Goal: Task Accomplishment & Management: Manage account settings

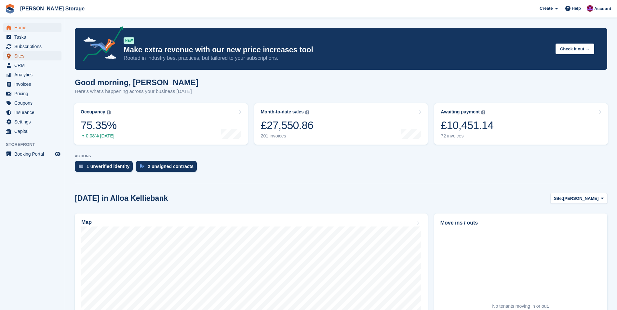
click at [18, 53] on span "Sites" at bounding box center [33, 55] width 39 height 9
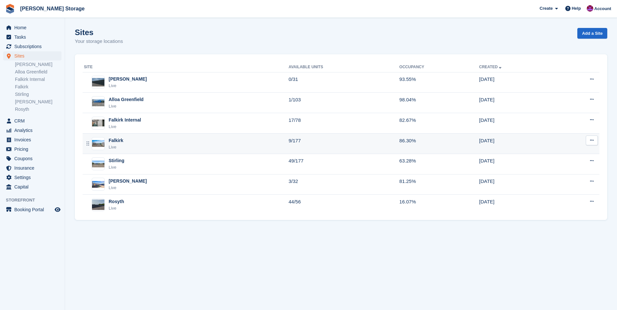
click at [160, 149] on div "Falkirk Live" at bounding box center [186, 143] width 205 height 13
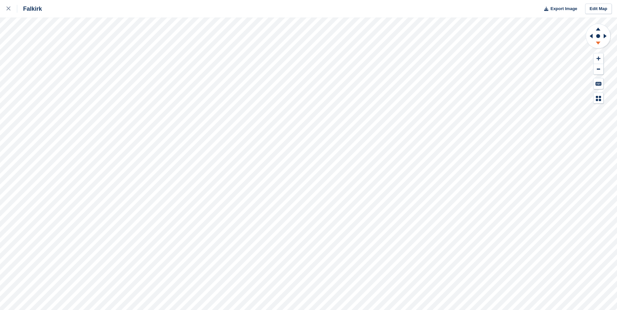
click at [598, 43] on icon at bounding box center [598, 43] width 5 height 3
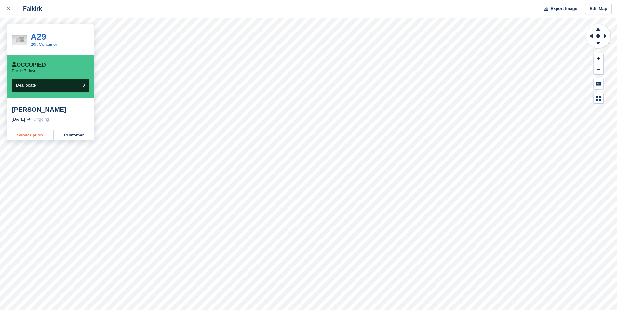
click at [31, 136] on link "Subscription" at bounding box center [30, 135] width 47 height 10
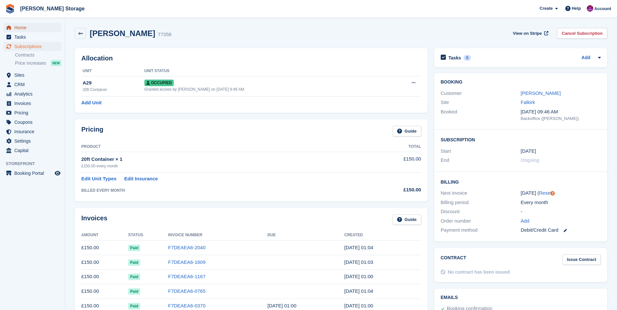
click at [27, 29] on span "Home" at bounding box center [33, 27] width 39 height 9
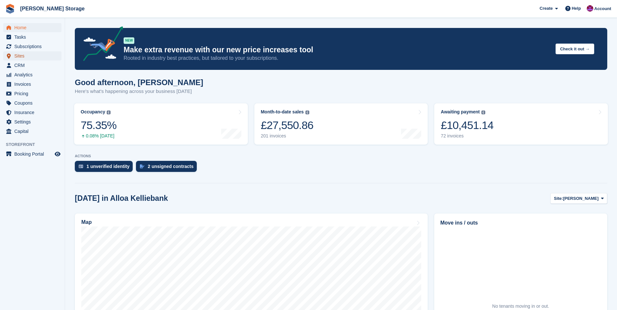
click at [24, 57] on span "Sites" at bounding box center [33, 55] width 39 height 9
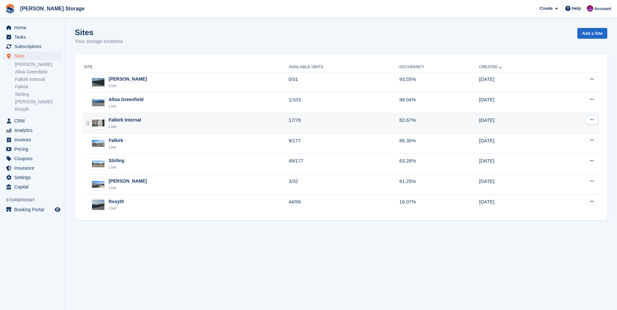
click at [171, 127] on div "Falkirk Internal Live" at bounding box center [186, 123] width 205 height 13
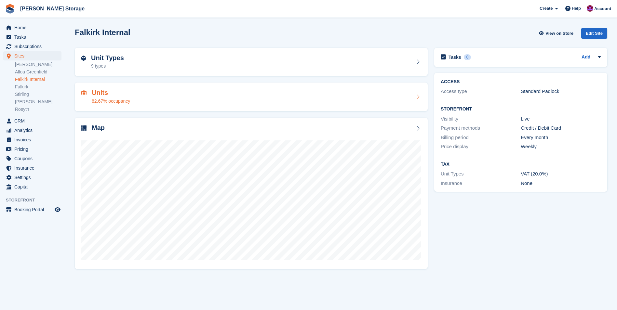
click at [186, 93] on div "Units 82.67% occupancy" at bounding box center [251, 97] width 340 height 16
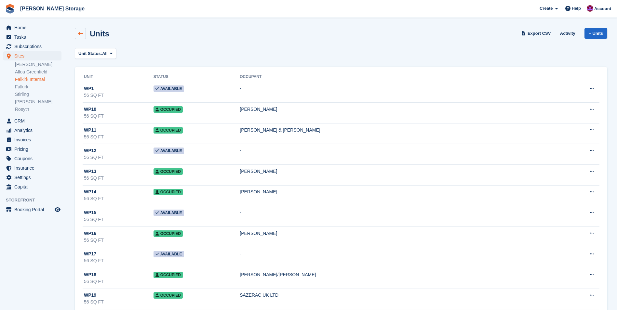
click at [85, 34] on link at bounding box center [80, 33] width 11 height 11
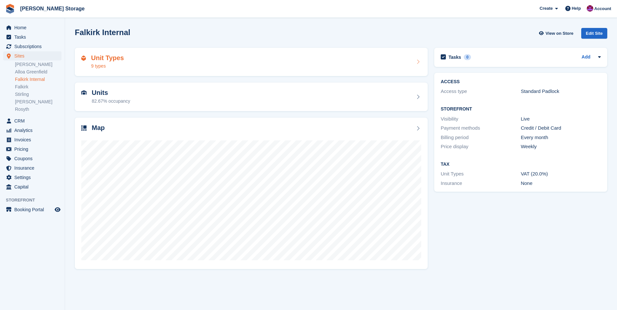
click at [165, 60] on div "Unit Types 9 types" at bounding box center [251, 62] width 340 height 16
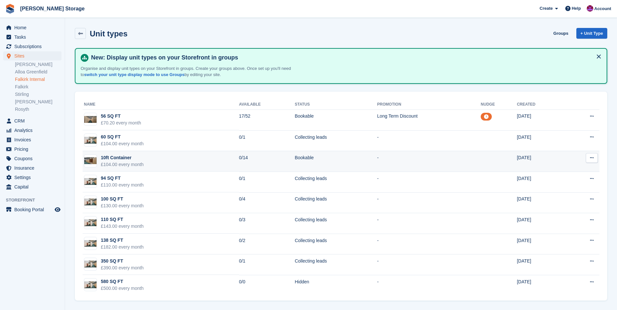
click at [295, 159] on td "Bookable" at bounding box center [336, 161] width 82 height 21
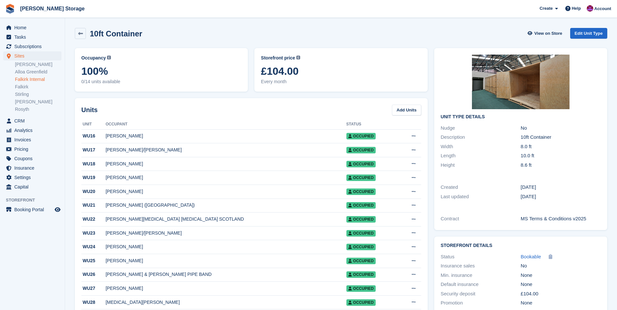
click at [587, 28] on div "10ft Container View on Store Edit Unit Type" at bounding box center [341, 35] width 539 height 20
click at [587, 34] on link "Edit Unit Type" at bounding box center [588, 33] width 37 height 11
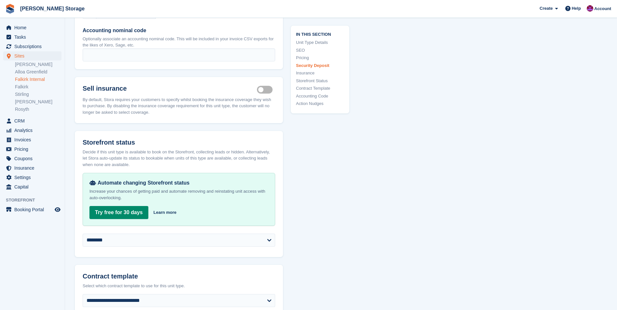
scroll to position [911, 0]
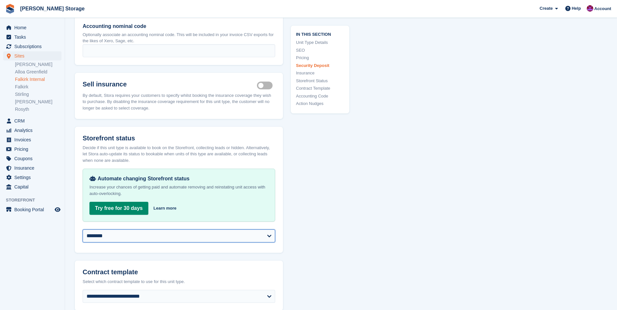
click at [221, 233] on select "**********" at bounding box center [179, 236] width 193 height 13
select select "**********"
click at [83, 230] on select "**********" at bounding box center [179, 236] width 193 height 13
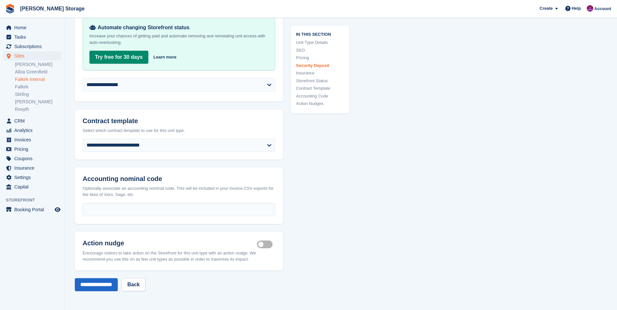
scroll to position [1074, 0]
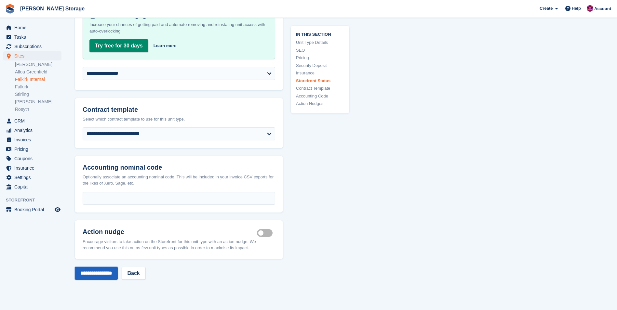
click at [99, 270] on input "**********" at bounding box center [96, 273] width 43 height 13
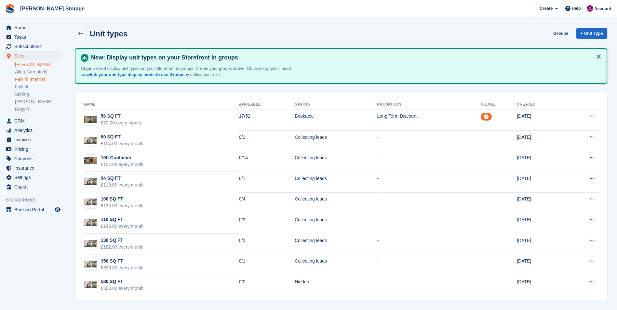
click at [24, 64] on link "[PERSON_NAME]" at bounding box center [38, 65] width 47 height 6
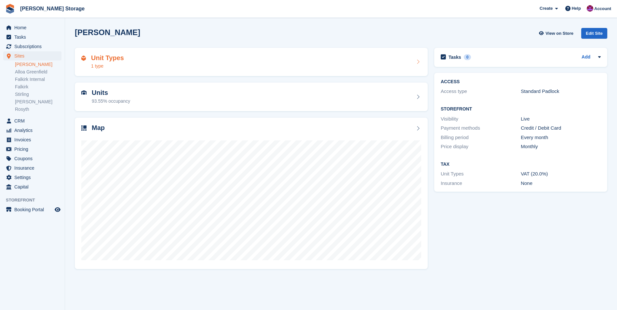
click at [168, 67] on div "Unit Types 1 type" at bounding box center [251, 62] width 340 height 16
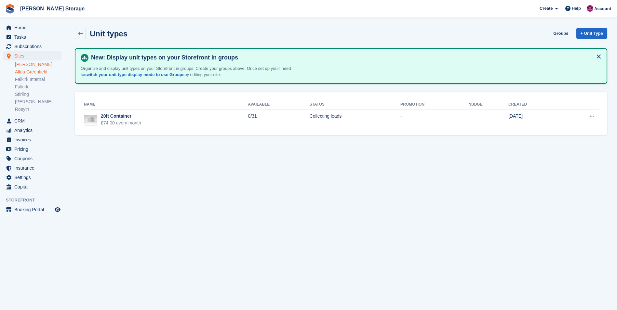
click at [26, 71] on link "Alloa Greenfield" at bounding box center [38, 72] width 47 height 6
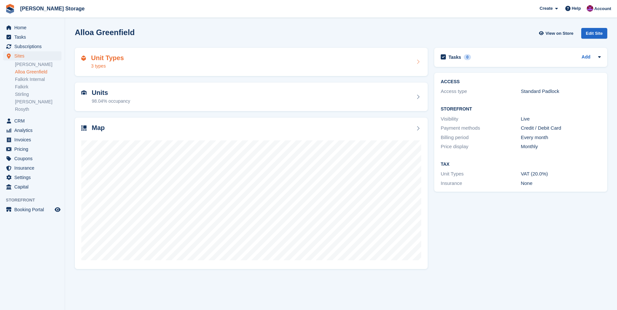
click at [157, 58] on div "Unit Types 3 types" at bounding box center [251, 62] width 340 height 16
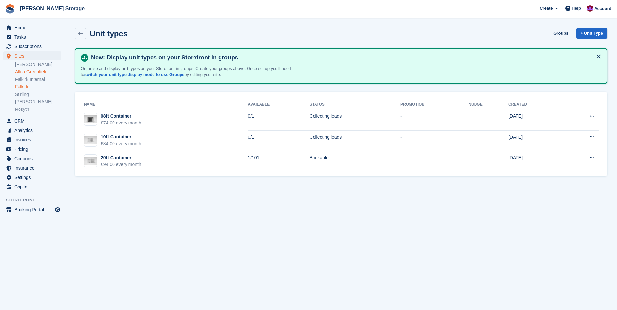
click at [26, 86] on link "Falkirk" at bounding box center [38, 87] width 47 height 6
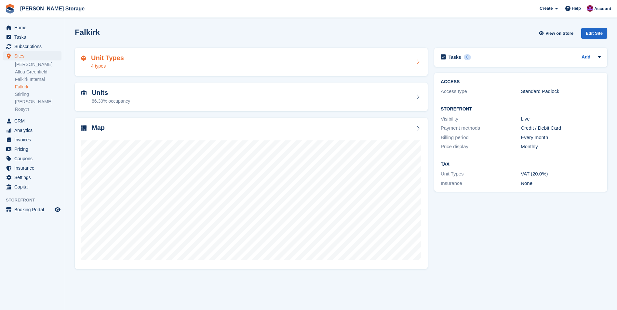
click at [143, 59] on div "Unit Types 4 types" at bounding box center [251, 62] width 340 height 16
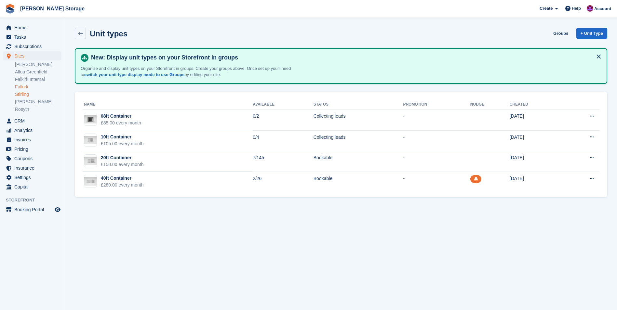
click at [19, 94] on link "Stirling" at bounding box center [38, 94] width 47 height 6
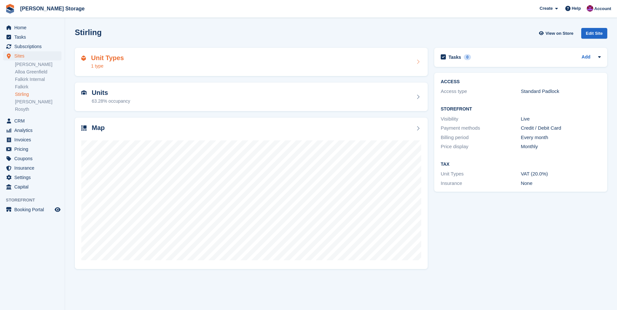
click at [154, 66] on div "Unit Types 1 type" at bounding box center [251, 62] width 340 height 16
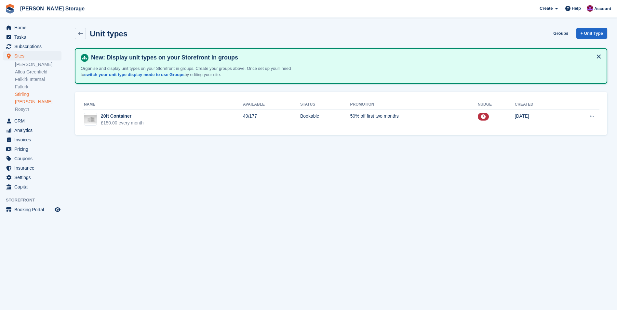
click at [25, 103] on link "[PERSON_NAME]" at bounding box center [38, 102] width 47 height 6
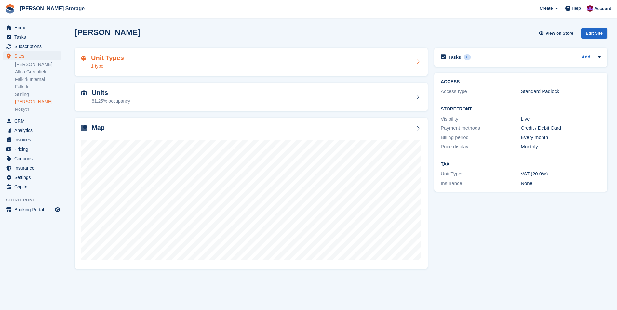
click at [151, 62] on div "Unit Types 1 type" at bounding box center [251, 62] width 340 height 16
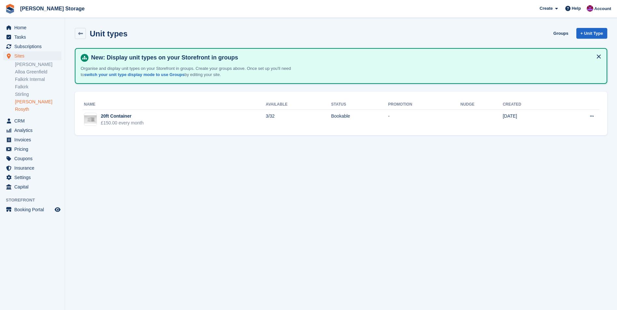
click at [28, 111] on link "Rosyth" at bounding box center [38, 109] width 47 height 6
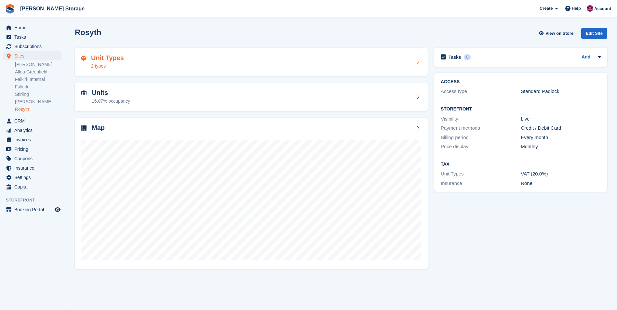
click at [179, 67] on div "Unit Types 2 types" at bounding box center [251, 62] width 340 height 16
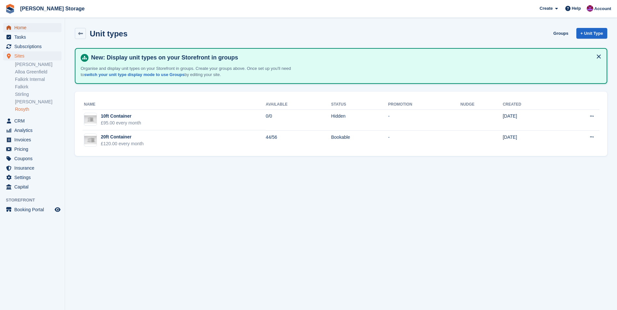
click at [21, 31] on span "Home" at bounding box center [33, 27] width 39 height 9
